Goal: Information Seeking & Learning: Learn about a topic

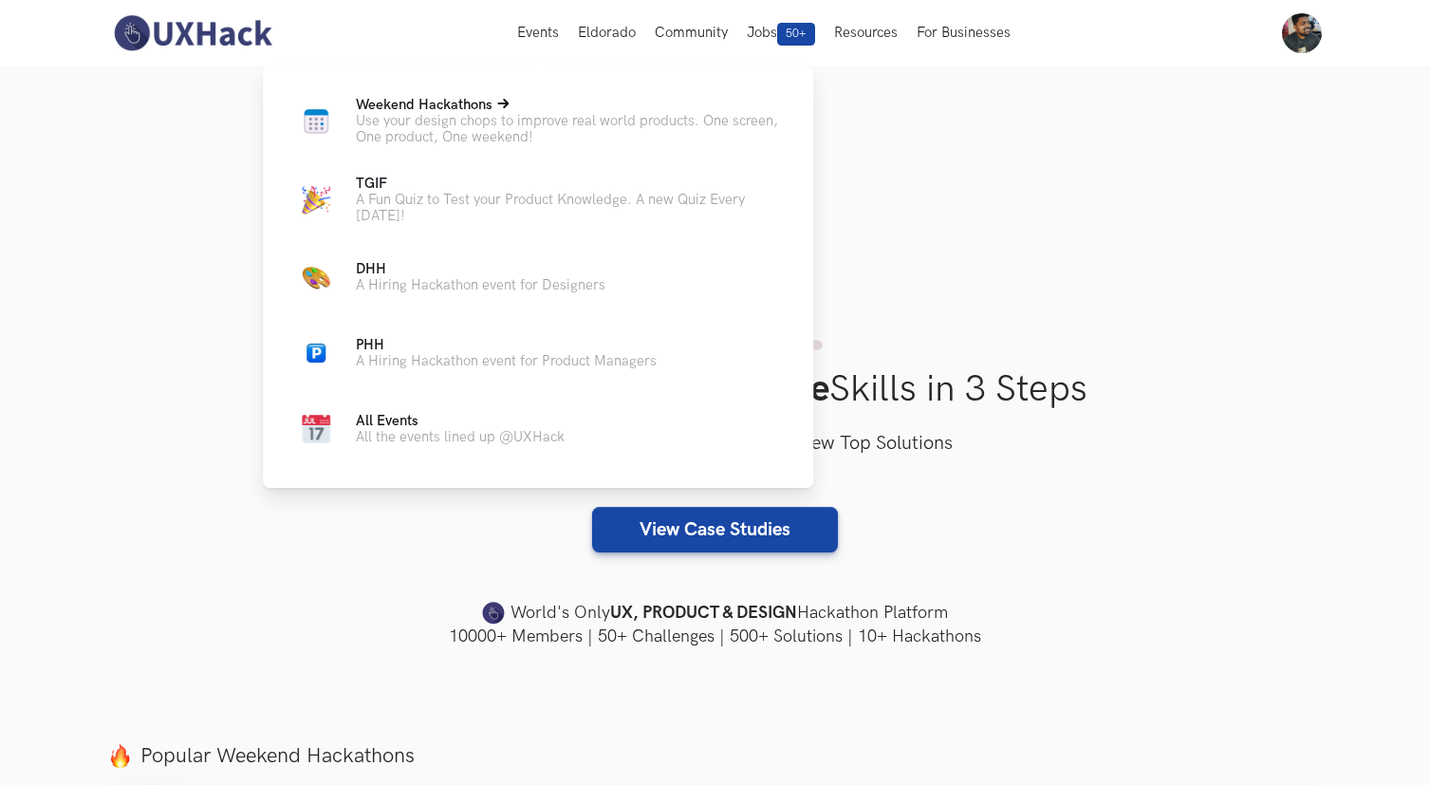
click at [485, 109] on span "Weekend Hackathons Live" at bounding box center [424, 105] width 137 height 16
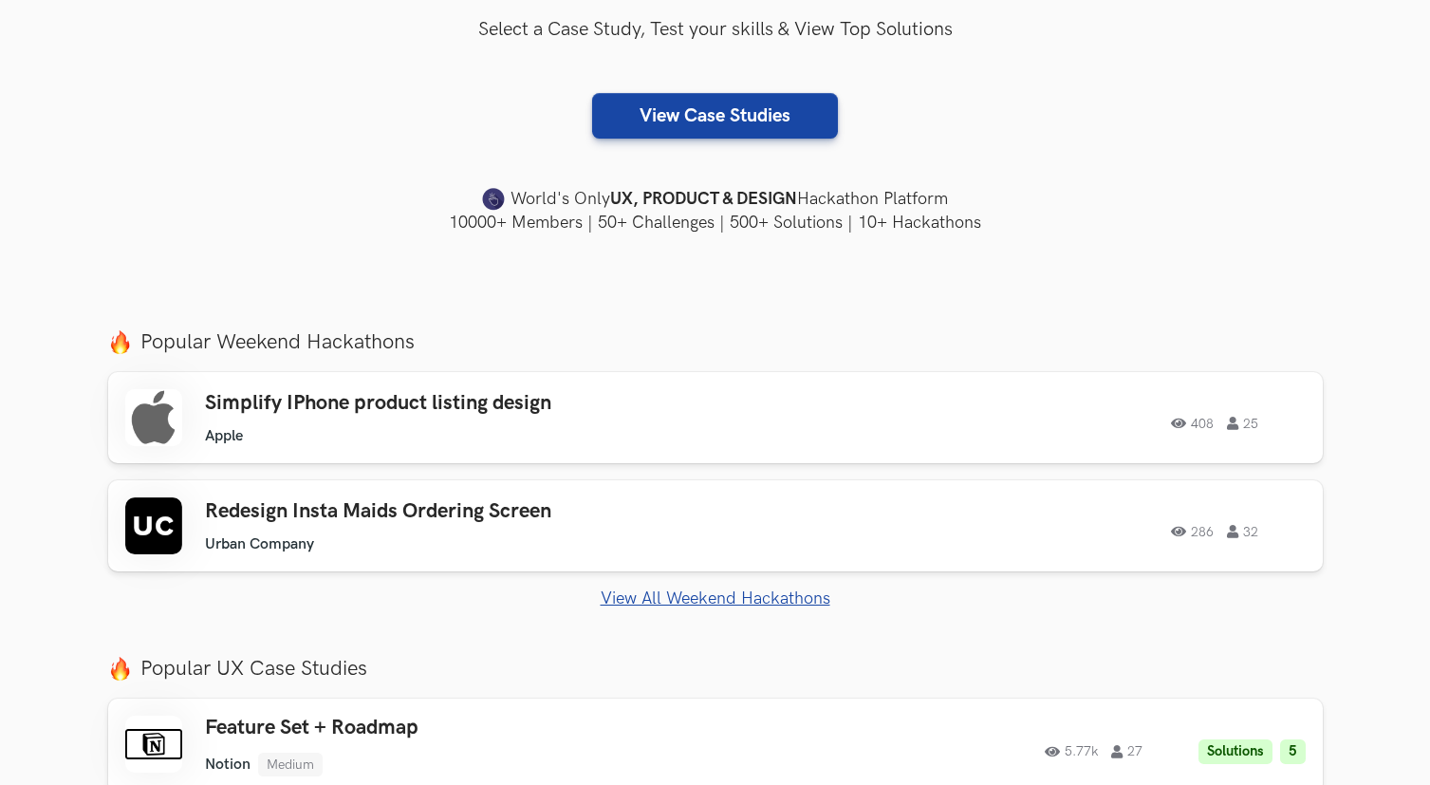
scroll to position [415, 0]
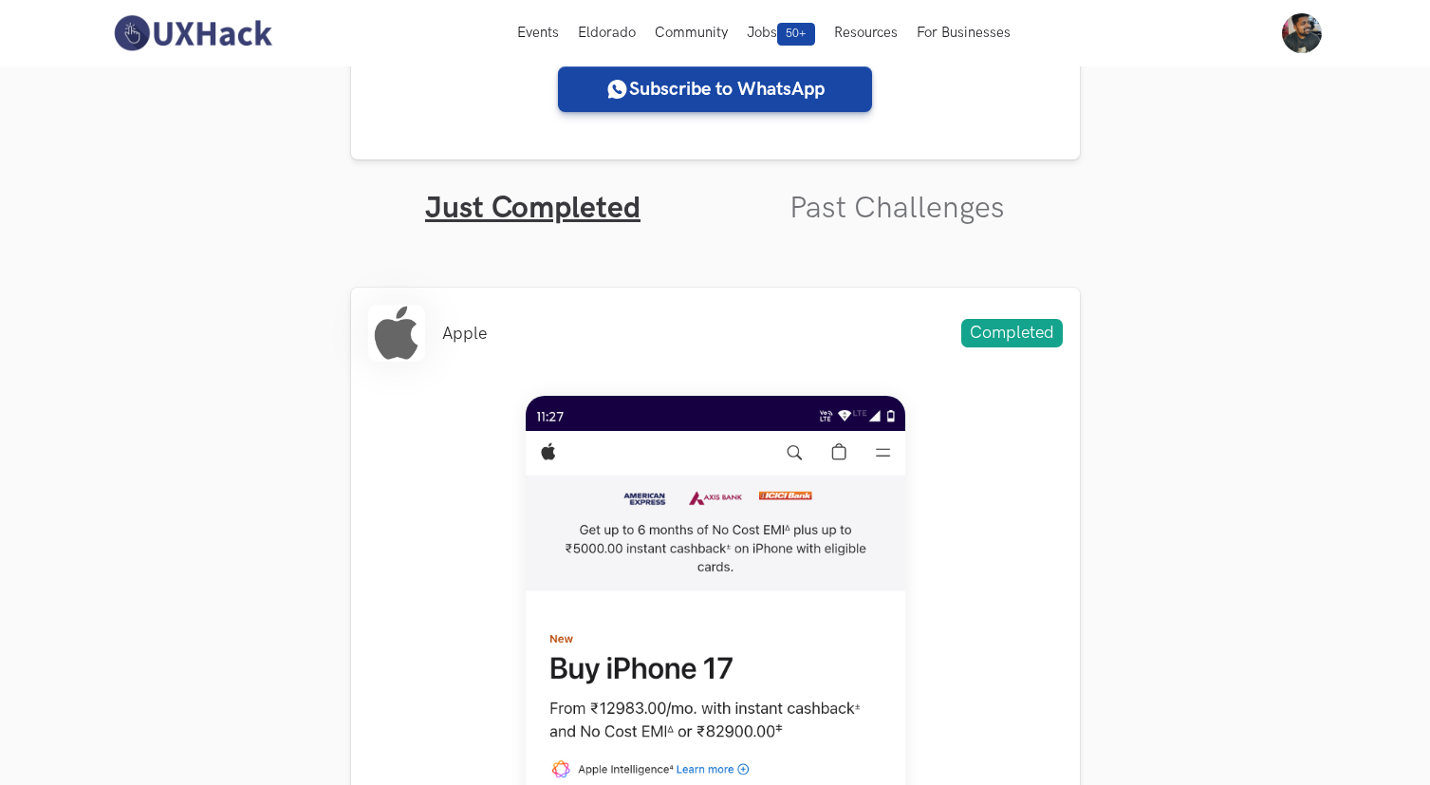
scroll to position [503, 0]
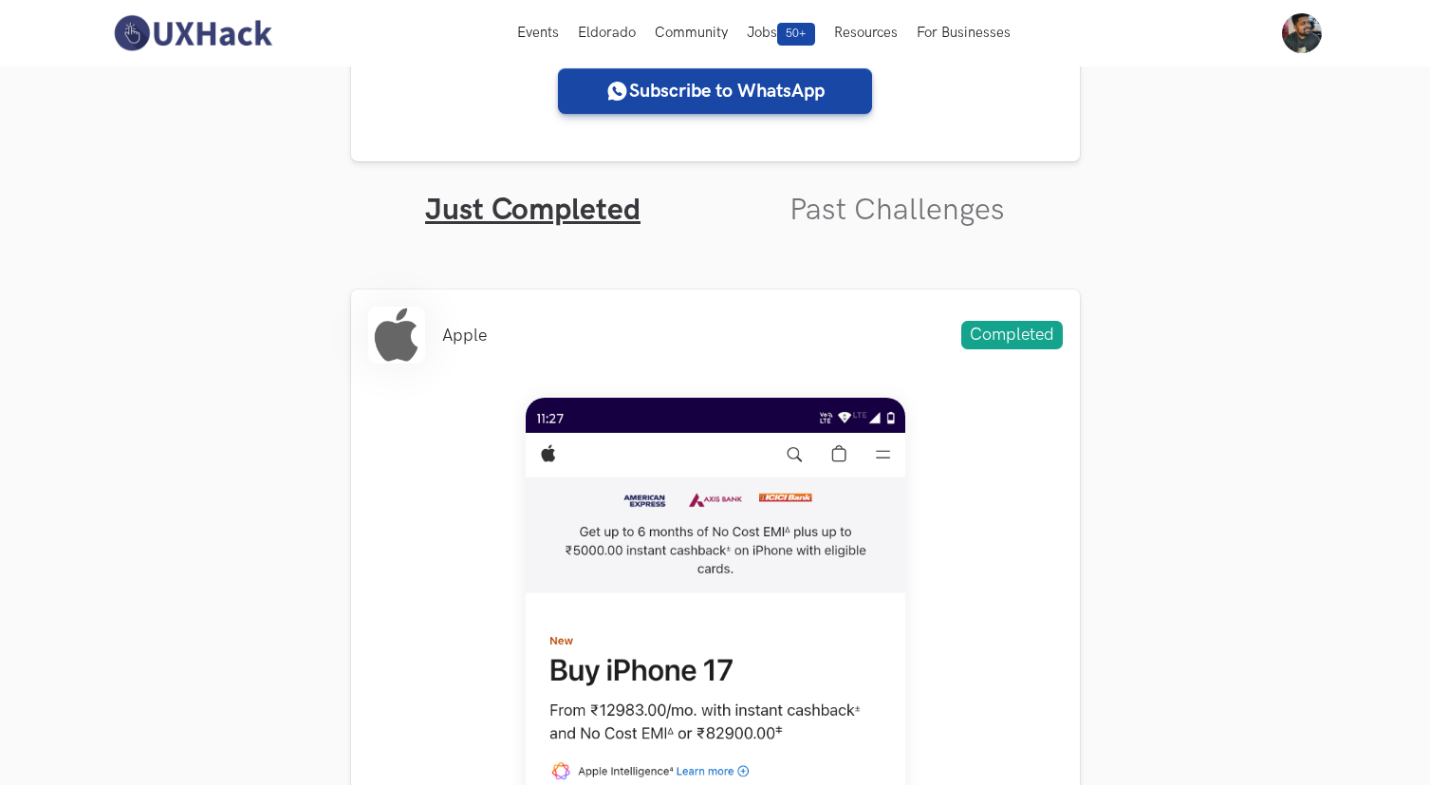
click at [962, 226] on link "Past Challenges" at bounding box center [896, 210] width 215 height 37
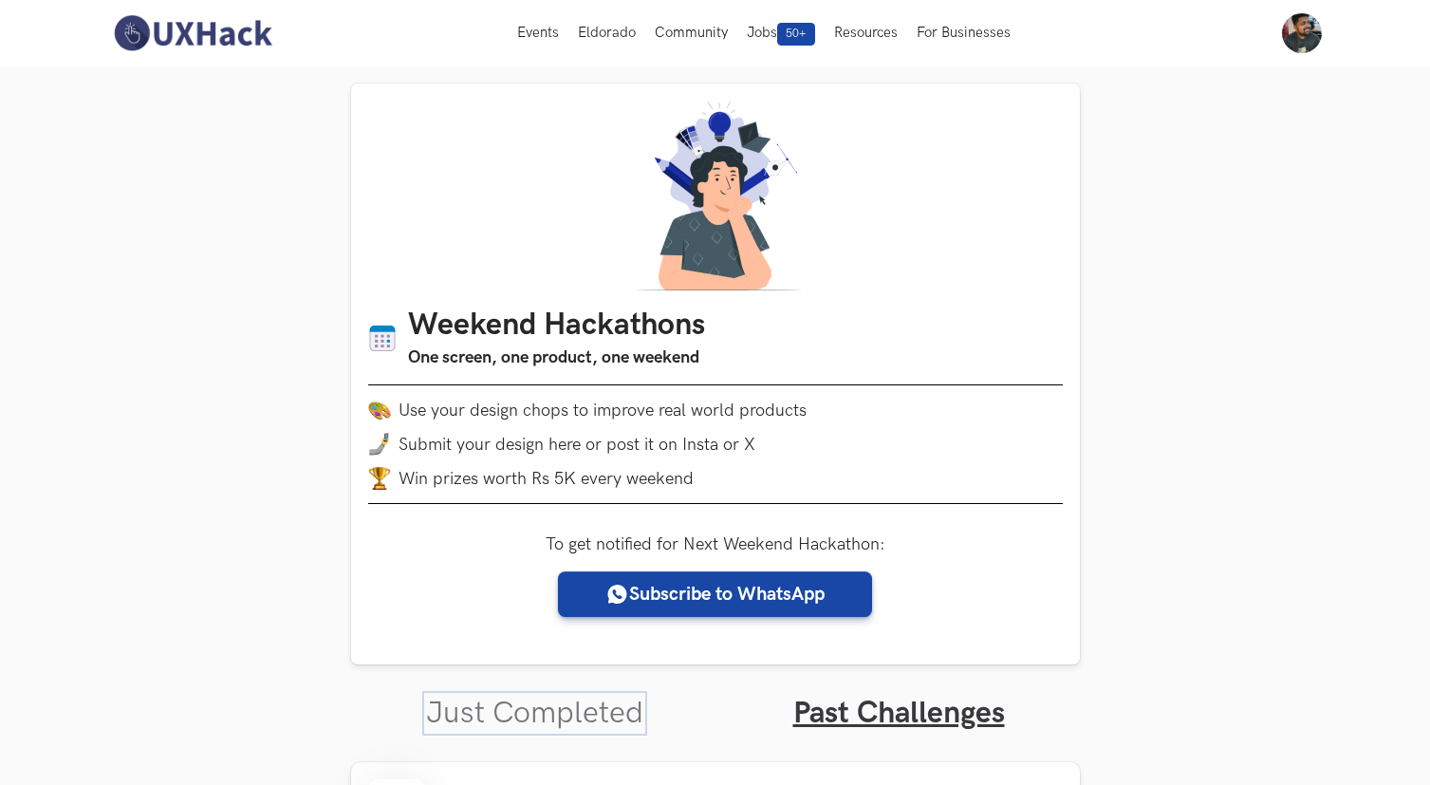
drag, startPoint x: 578, startPoint y: 723, endPoint x: 610, endPoint y: 683, distance: 51.3
click at [578, 722] on link "Just Completed" at bounding box center [534, 712] width 217 height 37
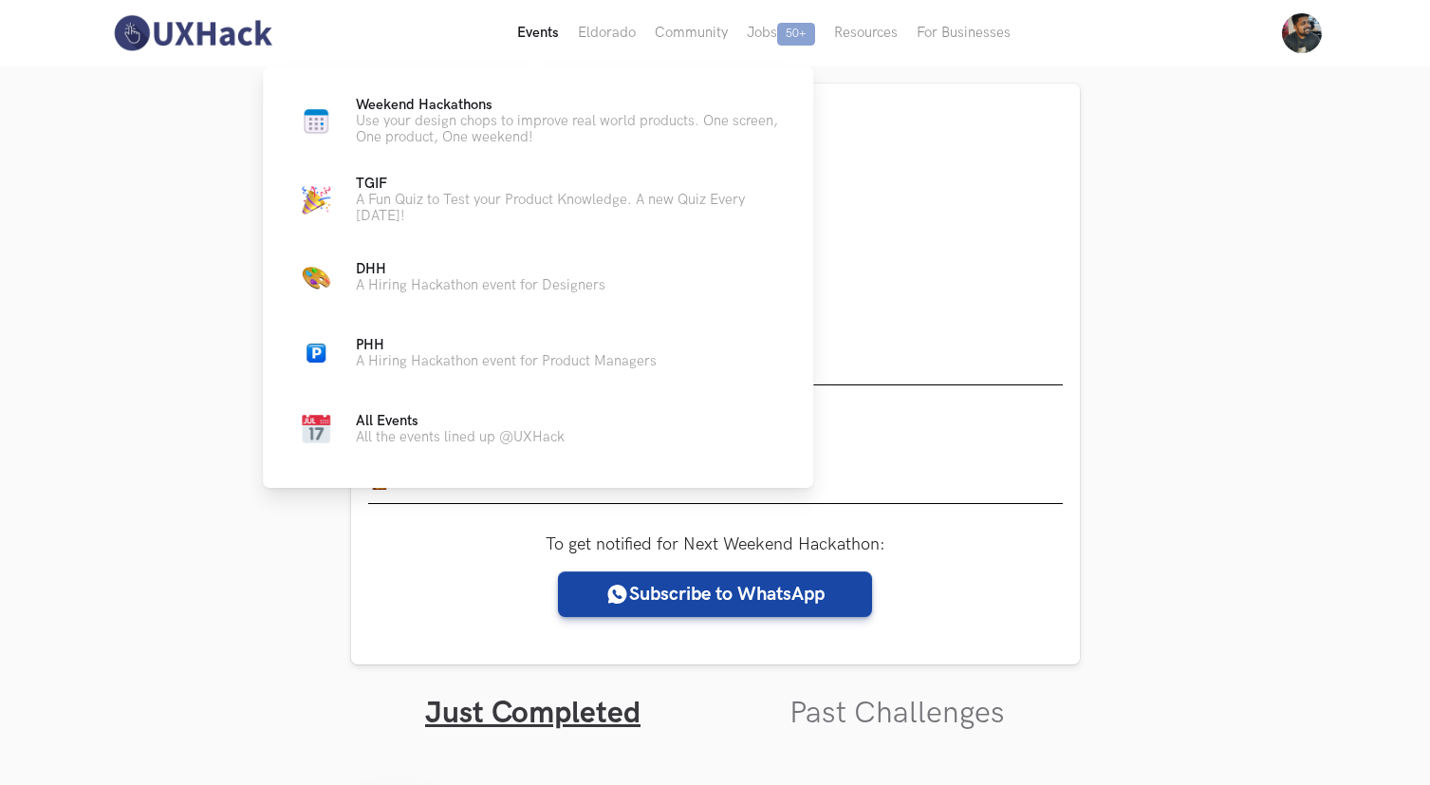
click at [521, 30] on button "Events Live" at bounding box center [538, 33] width 61 height 66
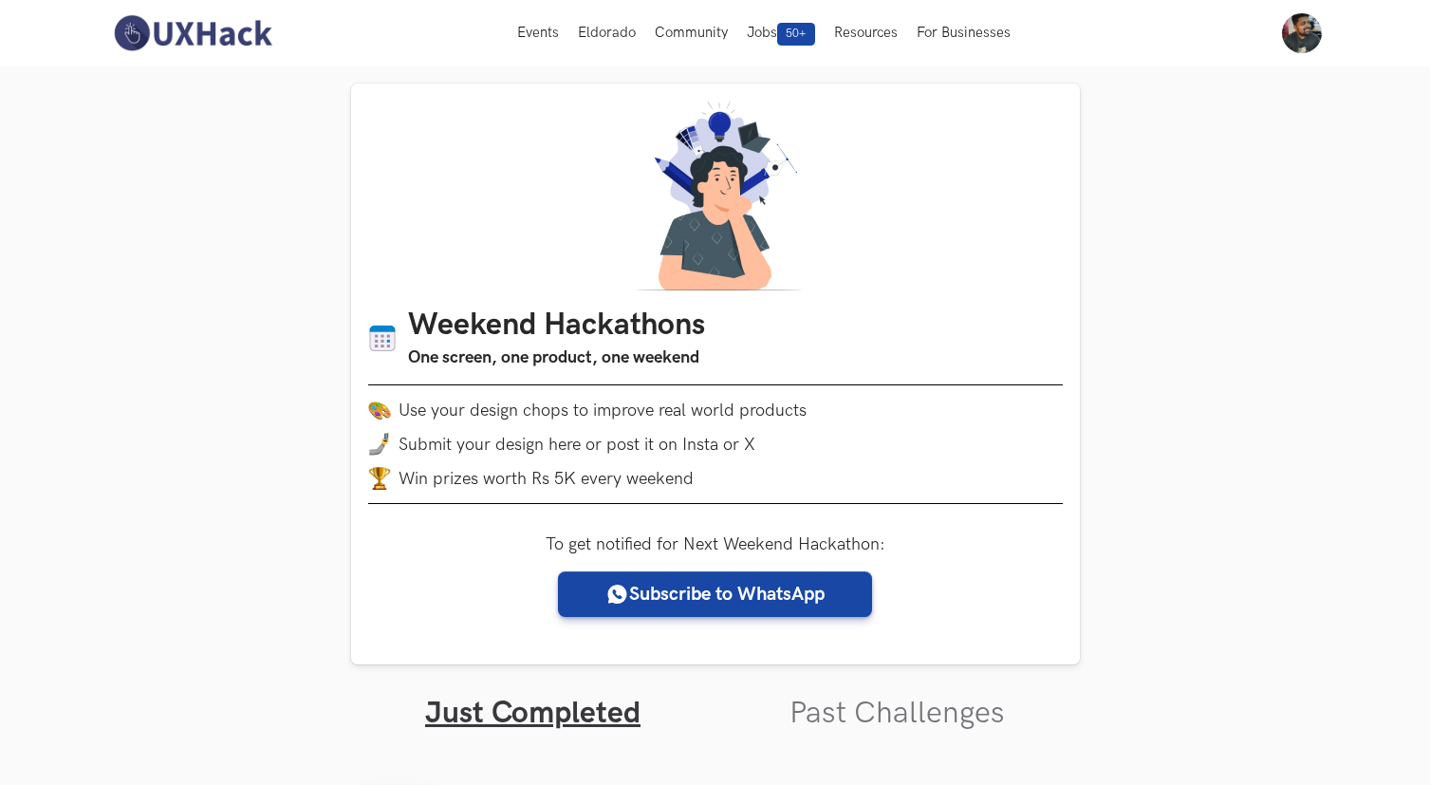
click at [197, 41] on img at bounding box center [192, 33] width 169 height 40
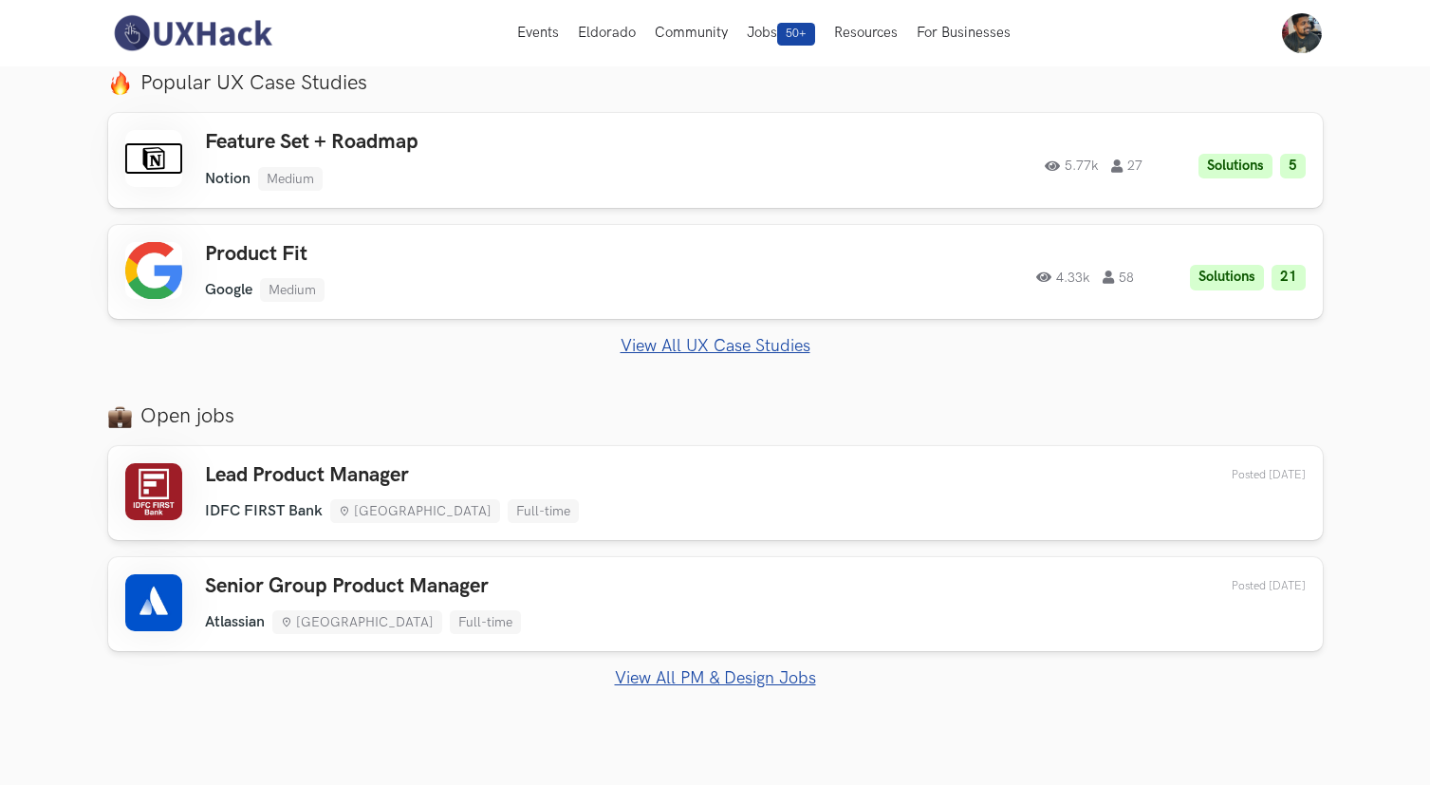
scroll to position [631, 0]
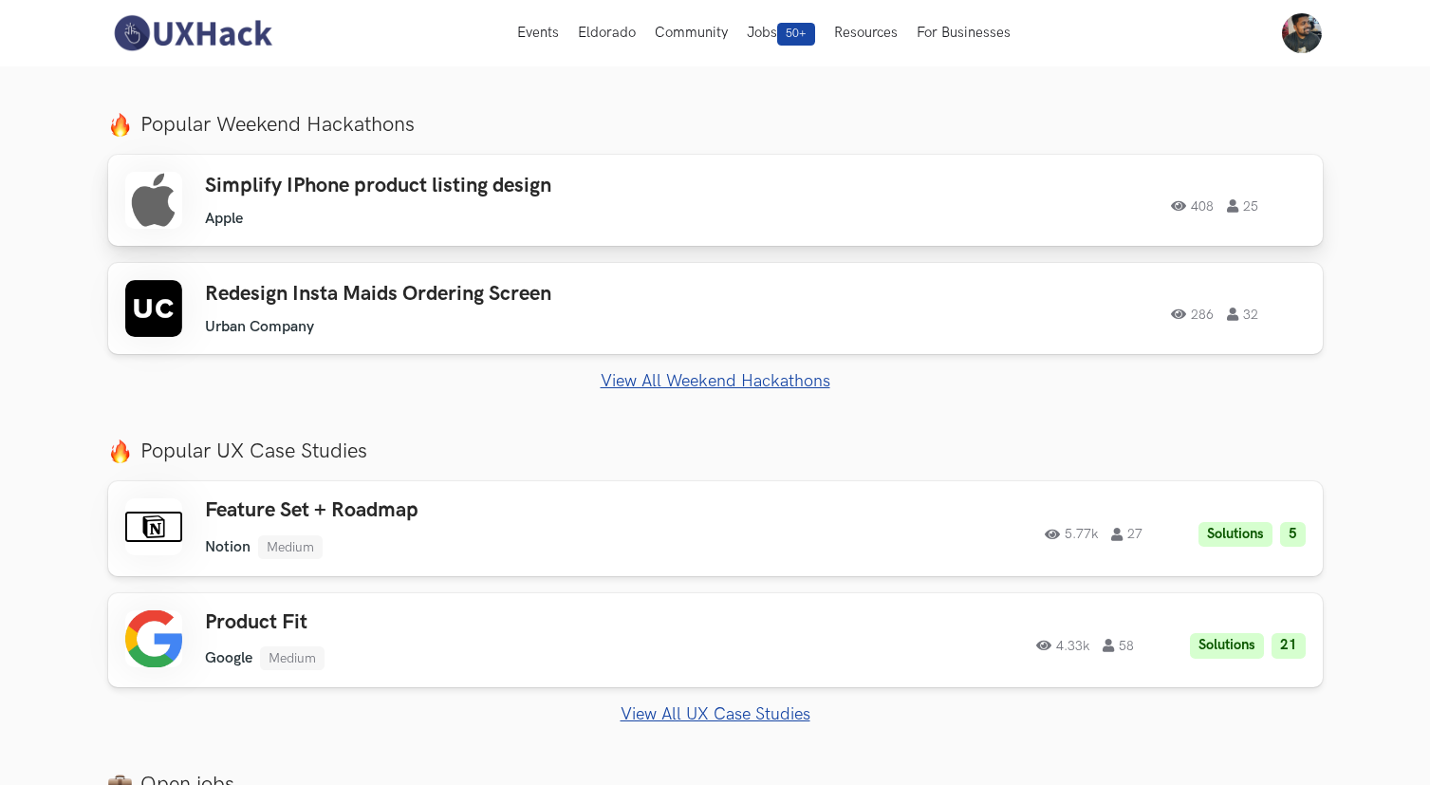
click at [1107, 201] on div "408 25" at bounding box center [1047, 200] width 516 height 25
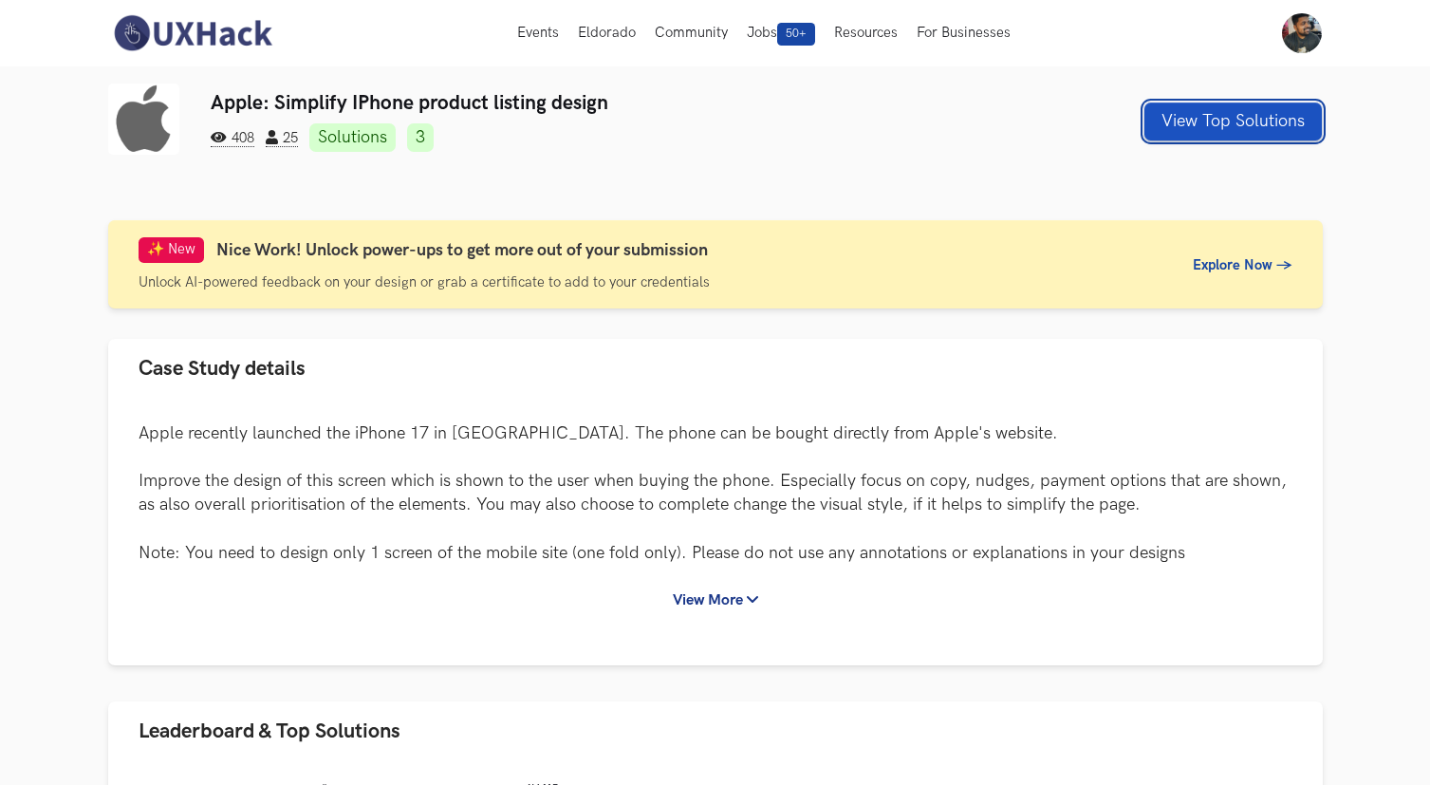
click at [1192, 117] on button "View Top Solutions" at bounding box center [1232, 121] width 177 height 38
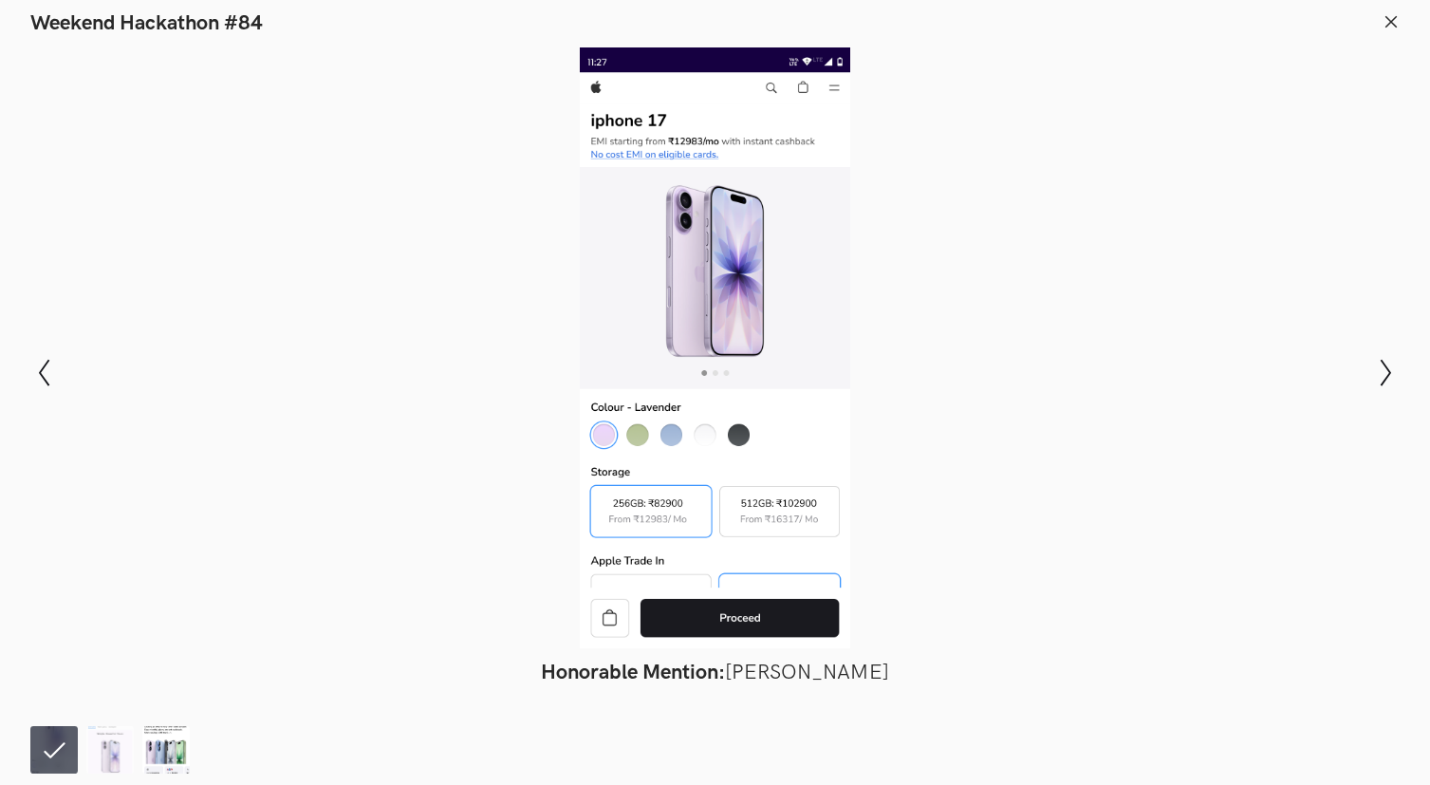
click at [176, 747] on img at bounding box center [165, 749] width 47 height 47
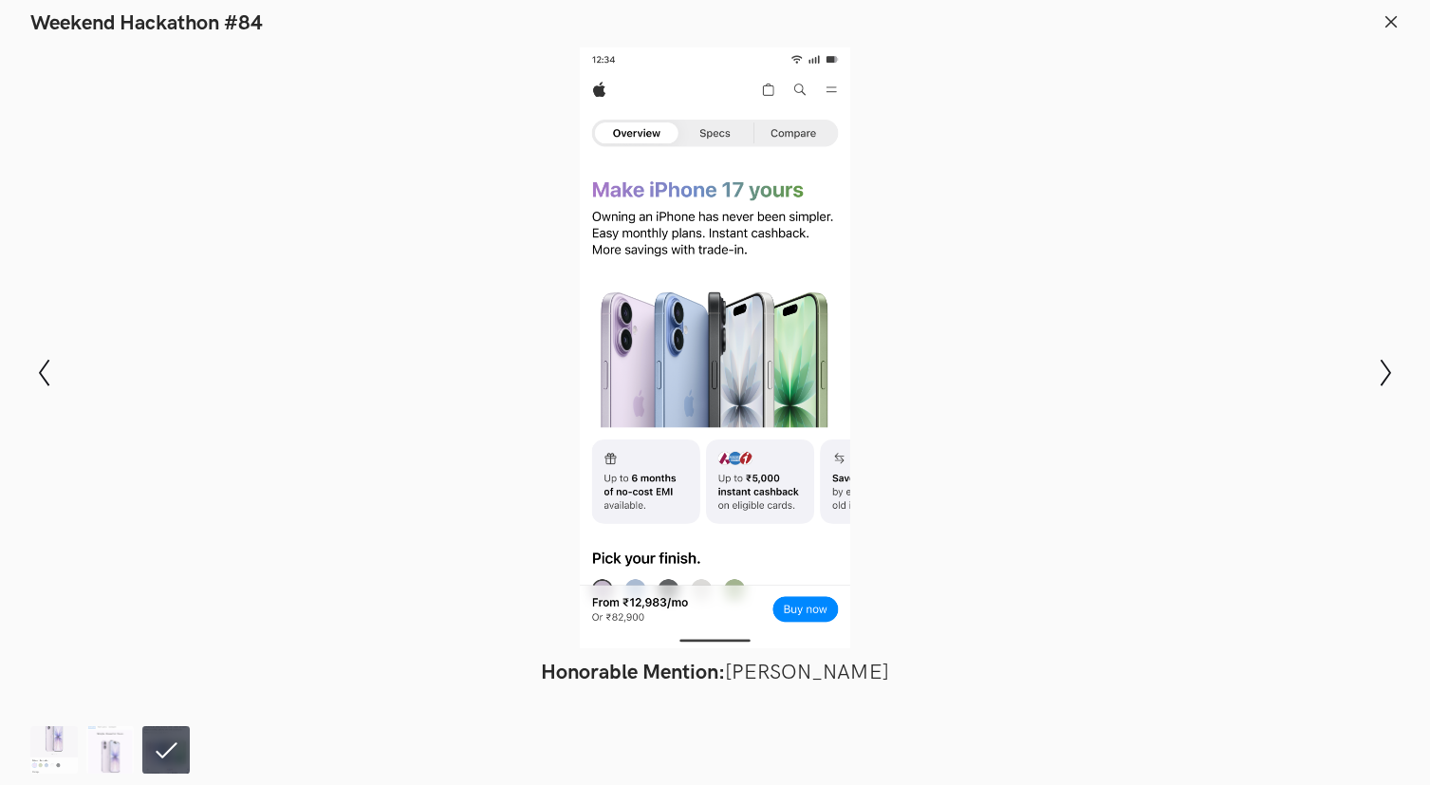
click at [139, 749] on ol at bounding box center [114, 749] width 168 height 47
click at [127, 744] on img at bounding box center [109, 749] width 47 height 47
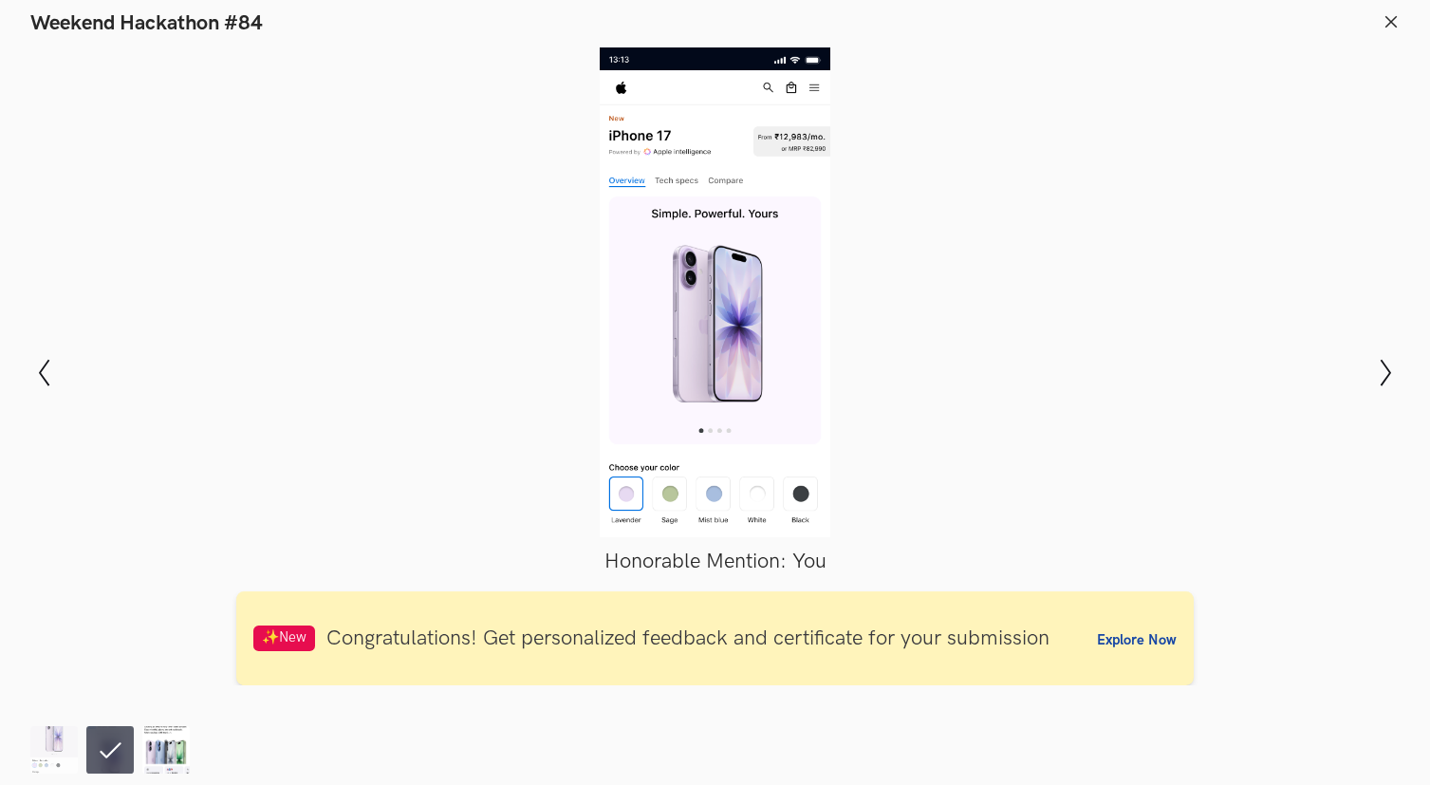
click at [157, 743] on img at bounding box center [165, 749] width 47 height 47
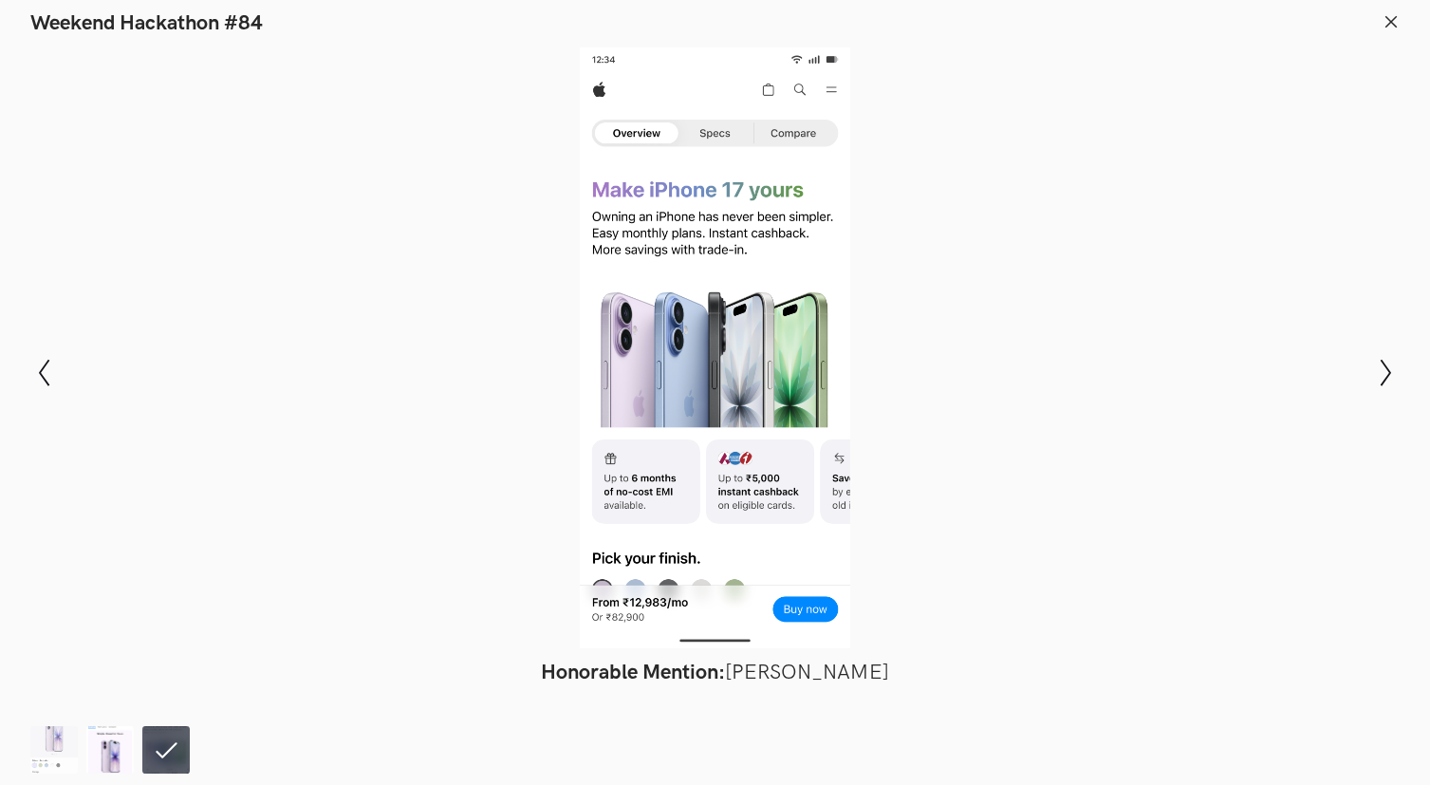
click at [131, 748] on img at bounding box center [109, 749] width 47 height 47
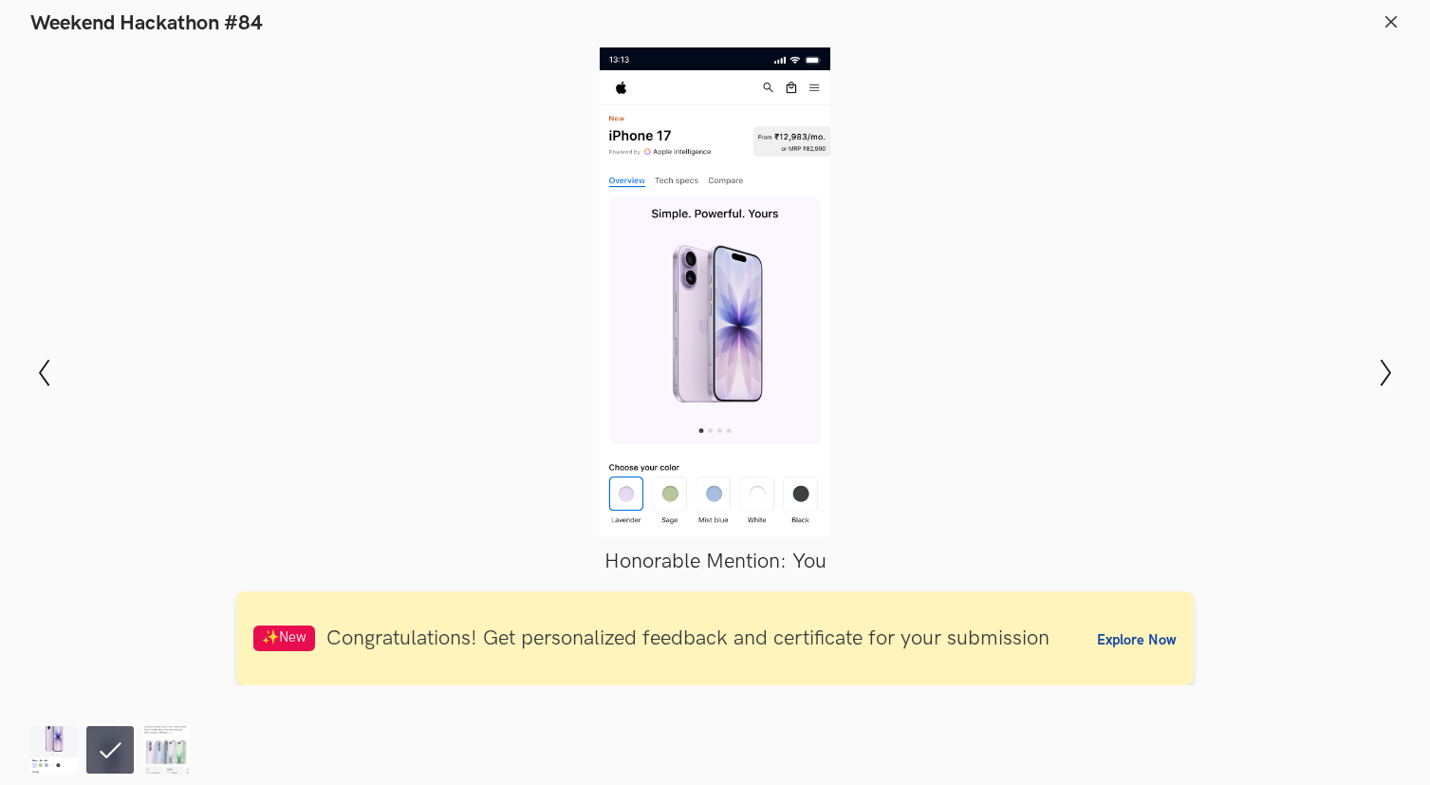
click at [68, 749] on img at bounding box center [53, 749] width 47 height 47
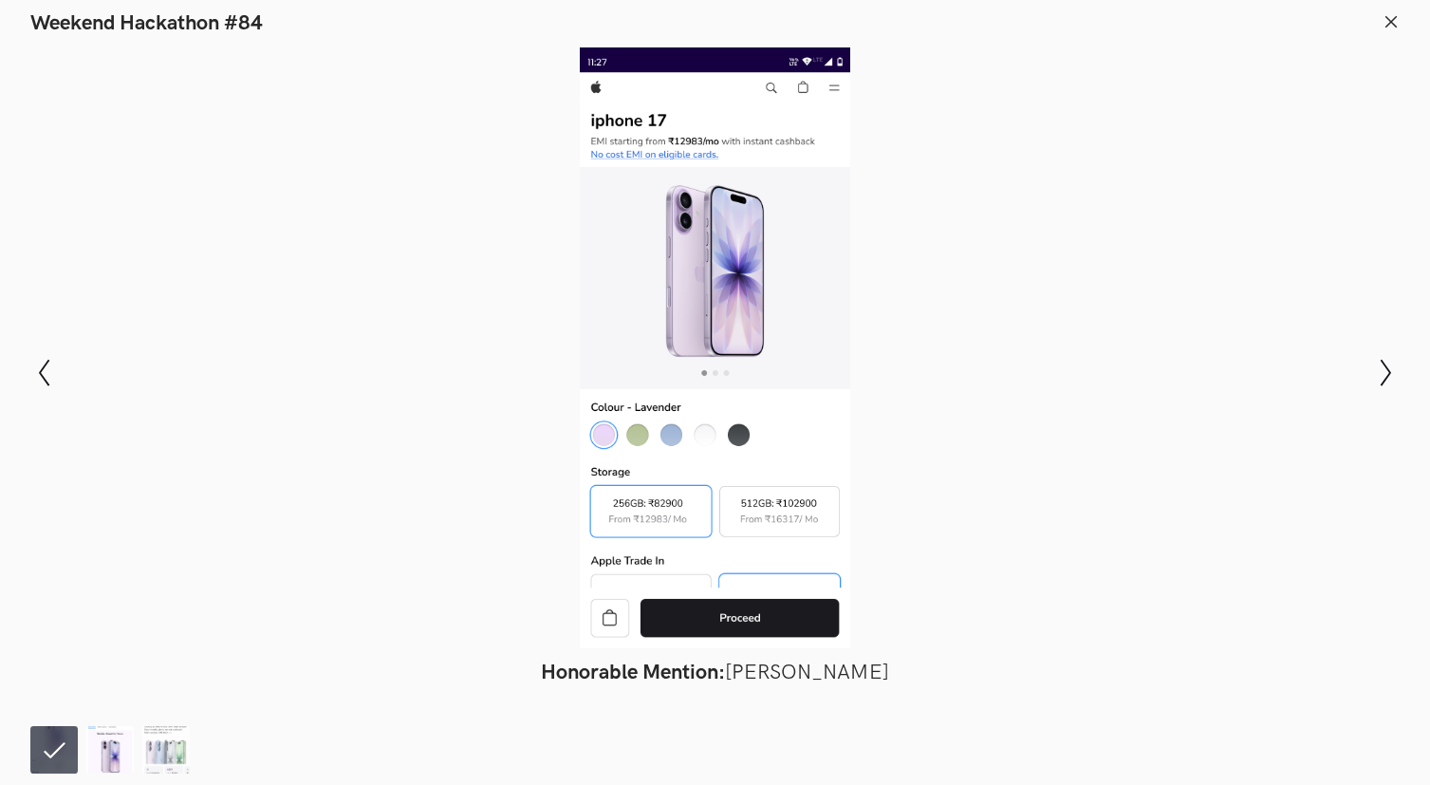
click at [93, 748] on img at bounding box center [109, 749] width 47 height 47
